Goal: Participate in discussion: Engage in conversation with other users on a specific topic

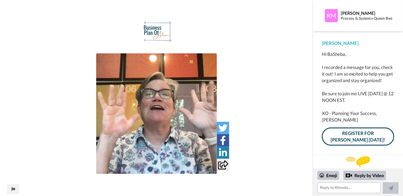
scroll to position [2, 0]
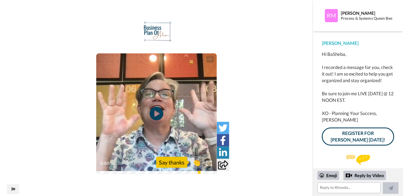
click at [401, 79] on div "[PERSON_NAME] Hi [PERSON_NAME], I recorded a message for you, check it out! I a…" at bounding box center [358, 93] width 90 height 124
click at [359, 135] on link "REGISTER FOR [PERSON_NAME] [DATE]!" at bounding box center [358, 137] width 72 height 18
click at [155, 116] on icon "Play/Pause" at bounding box center [156, 114] width 15 height 26
click at [299, 144] on div "CC Play/Pause chose to show up with us. 0:50 / 0:58 👏 Say thanks" at bounding box center [156, 102] width 313 height 162
click at [340, 186] on textarea at bounding box center [348, 188] width 63 height 11
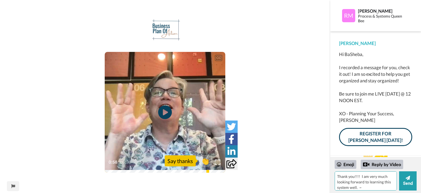
click at [372, 187] on textarea "Thank you!!!! I am very much looking forward to learning this system well. ~ [G…" at bounding box center [366, 180] width 62 height 19
click at [379, 187] on textarea "Thank you!!!! I am very much looking forward to learning this system well. ~ [G…" at bounding box center [366, 180] width 62 height 19
click at [359, 187] on textarea "Thank you!!!! I am very much looking forward to learning this system well. ~ [P…" at bounding box center [366, 180] width 62 height 19
type textarea "Thank you!!!! I am very much looking forward to learning this system well. ~ [P…"
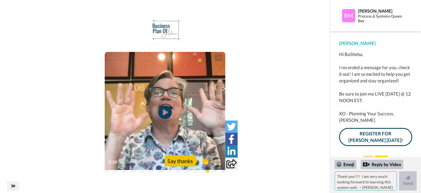
scroll to position [52, 0]
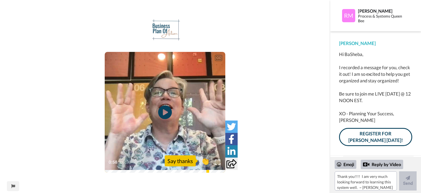
click at [403, 149] on div "[PERSON_NAME] Hi [PERSON_NAME], I recorded a message for you, check it out! I a…" at bounding box center [375, 93] width 91 height 124
